Goal: Information Seeking & Learning: Learn about a topic

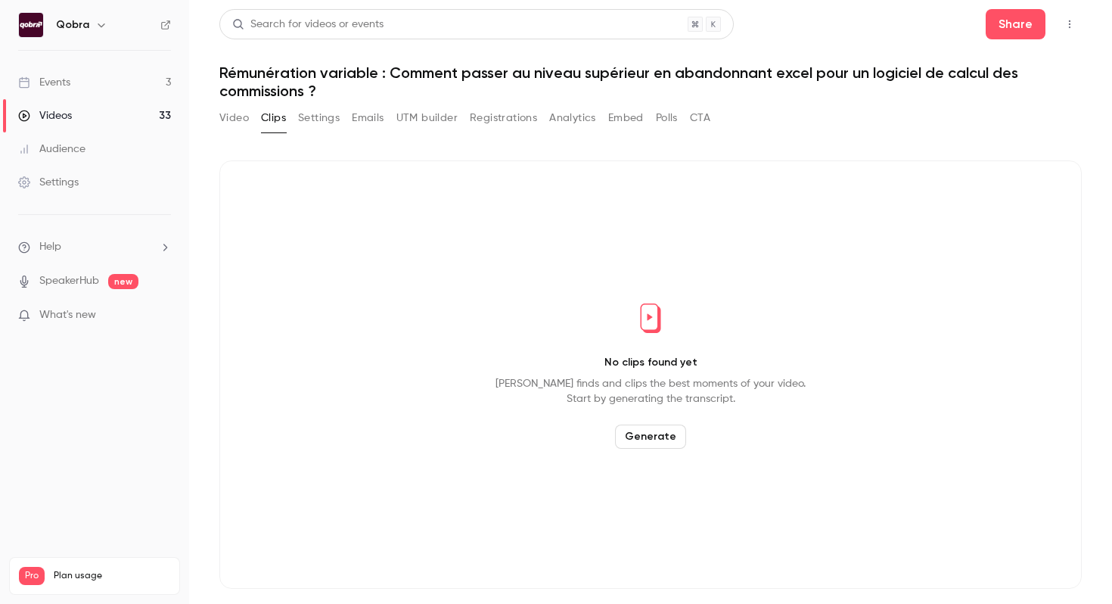
click at [117, 85] on link "Events 3" at bounding box center [94, 82] width 189 height 33
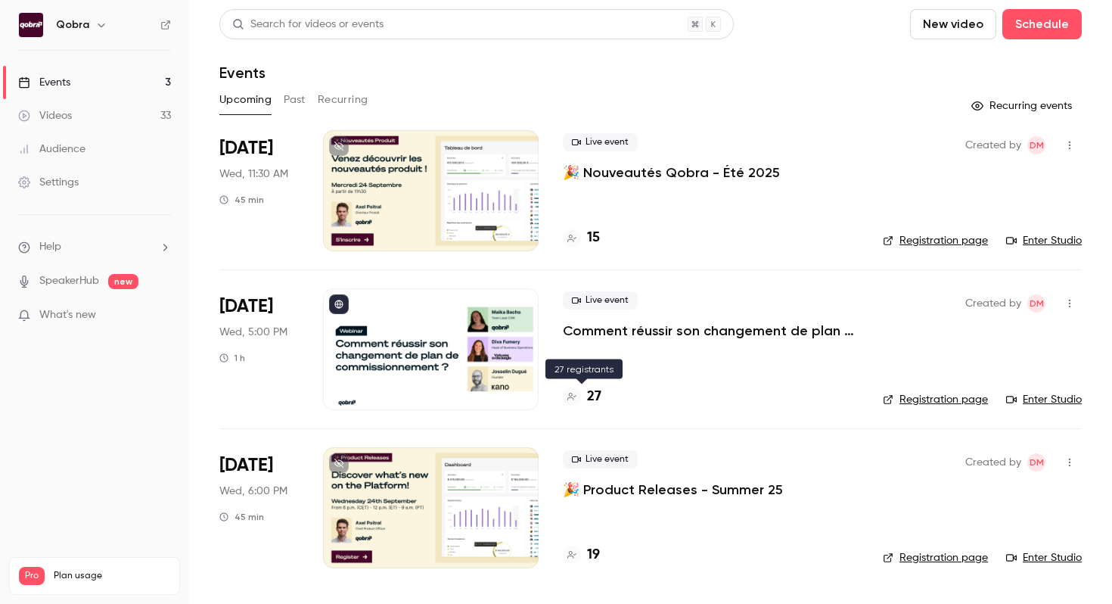
click at [596, 395] on h4 "27" at bounding box center [594, 397] width 14 height 20
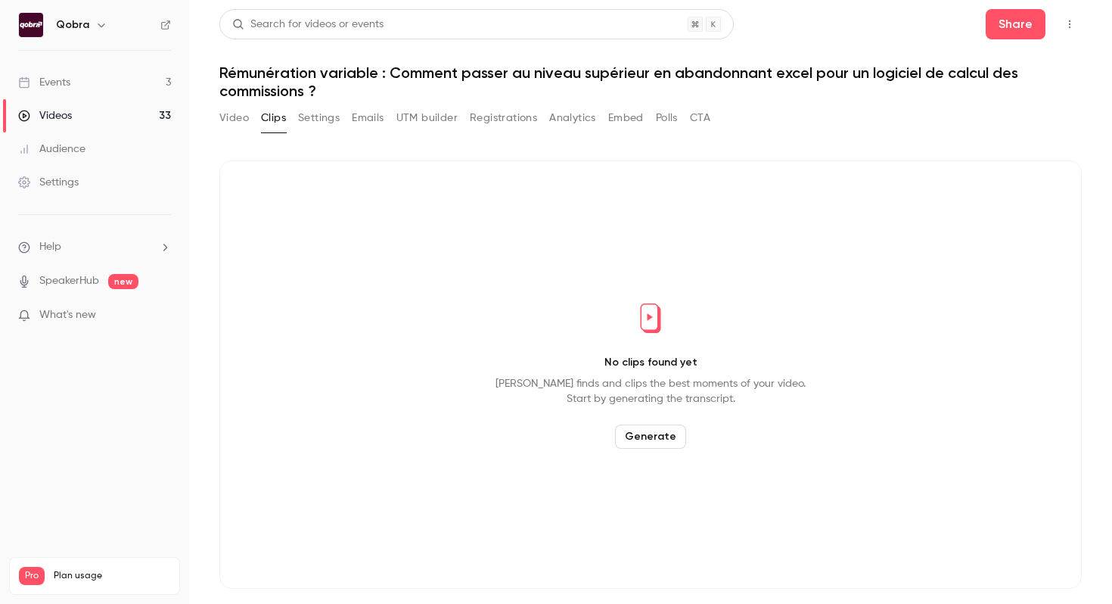
click at [128, 76] on link "Events 3" at bounding box center [94, 82] width 189 height 33
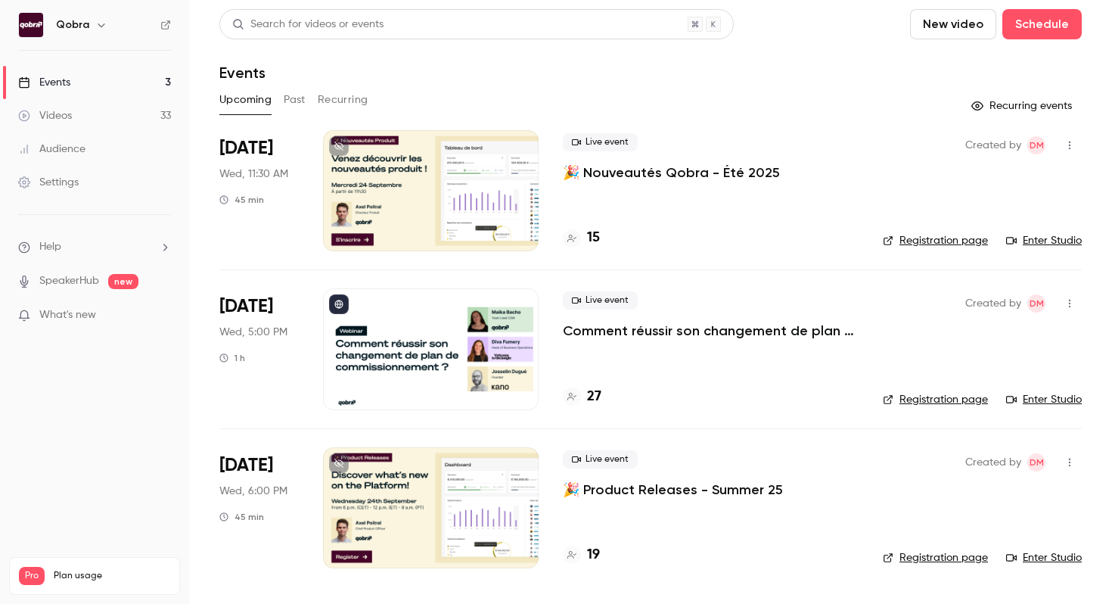
click at [596, 399] on h4 "27" at bounding box center [594, 397] width 14 height 20
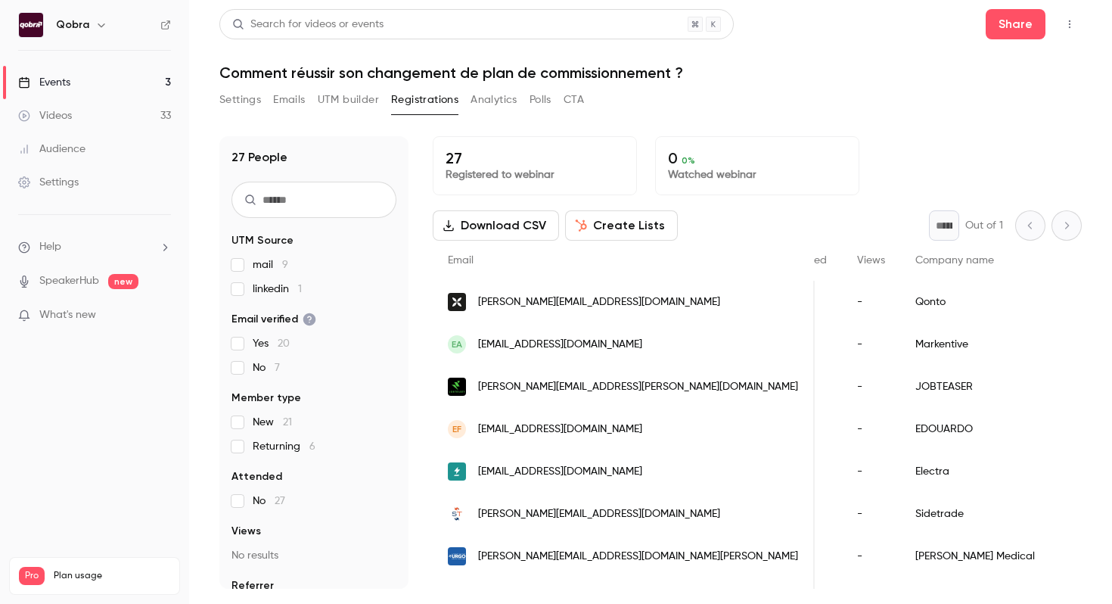
click at [126, 77] on link "Events 3" at bounding box center [94, 82] width 189 height 33
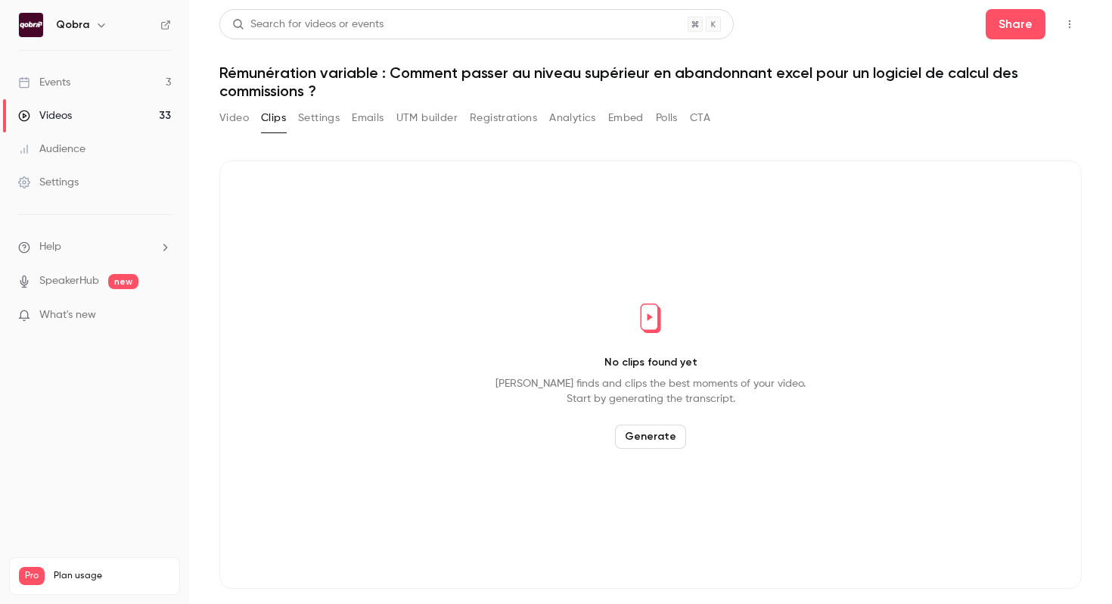
click at [84, 81] on link "Events 3" at bounding box center [94, 82] width 189 height 33
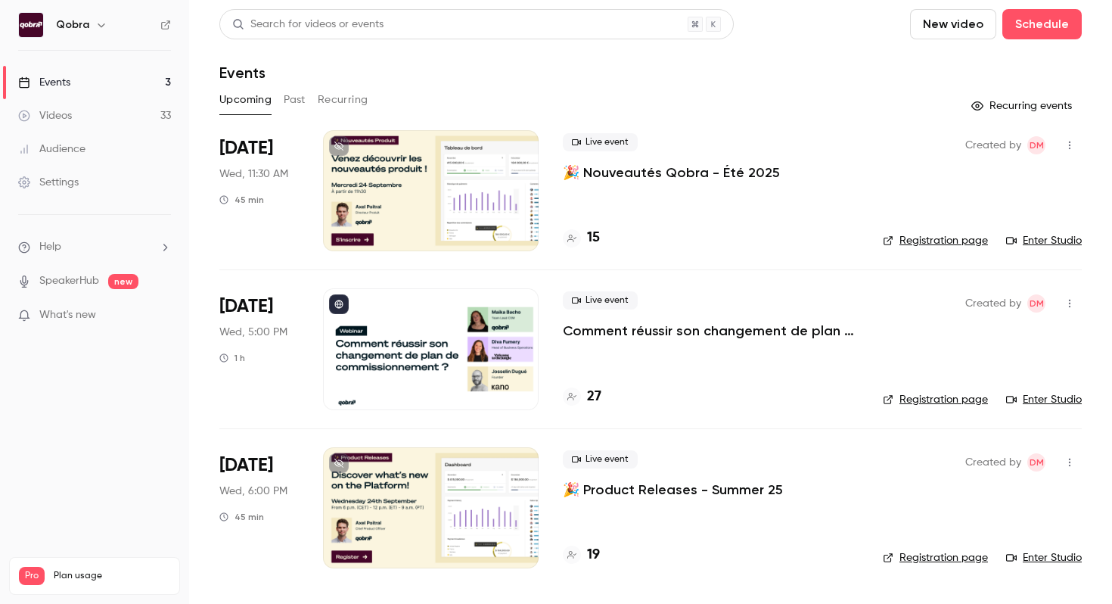
click at [595, 400] on h4 "27" at bounding box center [594, 397] width 14 height 20
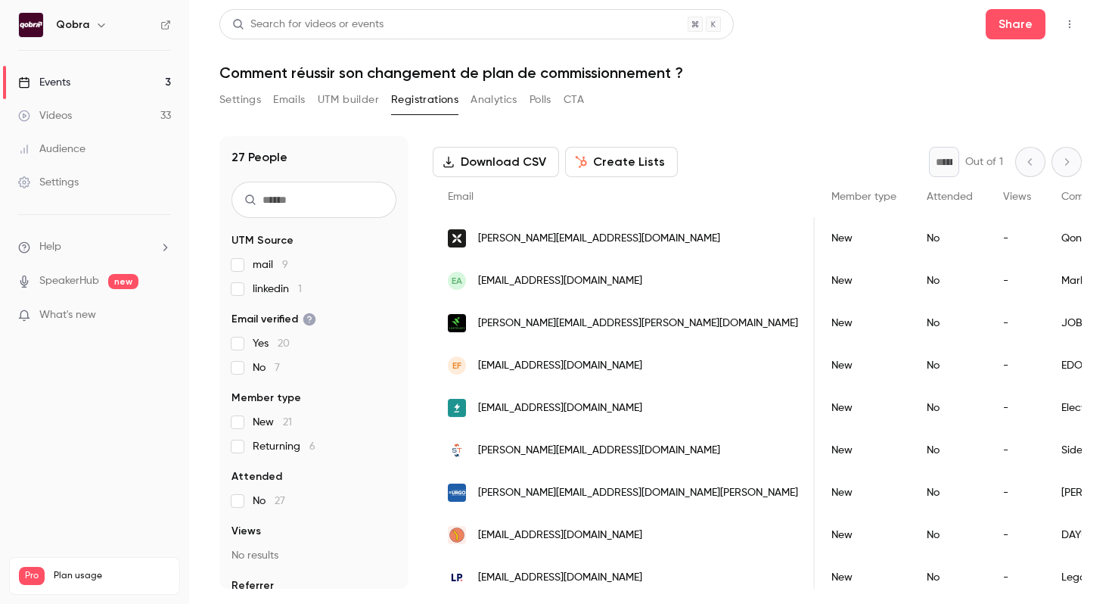
scroll to position [0, 346]
